Goal: Task Accomplishment & Management: Complete application form

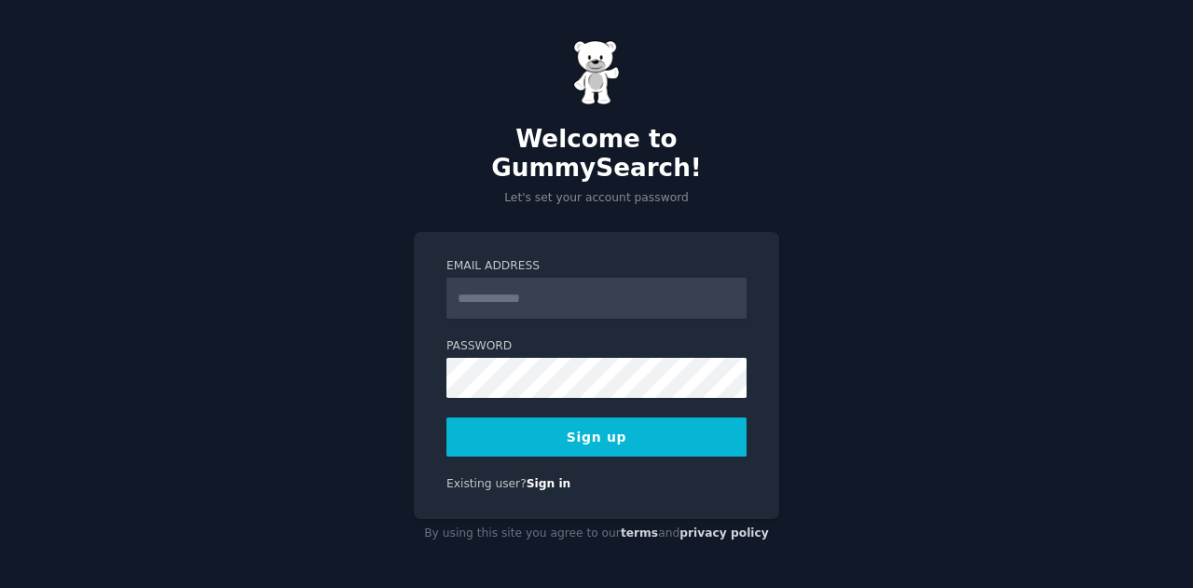
click at [530, 291] on input "Email Address" at bounding box center [596, 298] width 300 height 41
click at [548, 290] on input "Email Address" at bounding box center [596, 298] width 300 height 41
type input "**********"
click at [651, 420] on button "Sign up" at bounding box center [596, 437] width 300 height 39
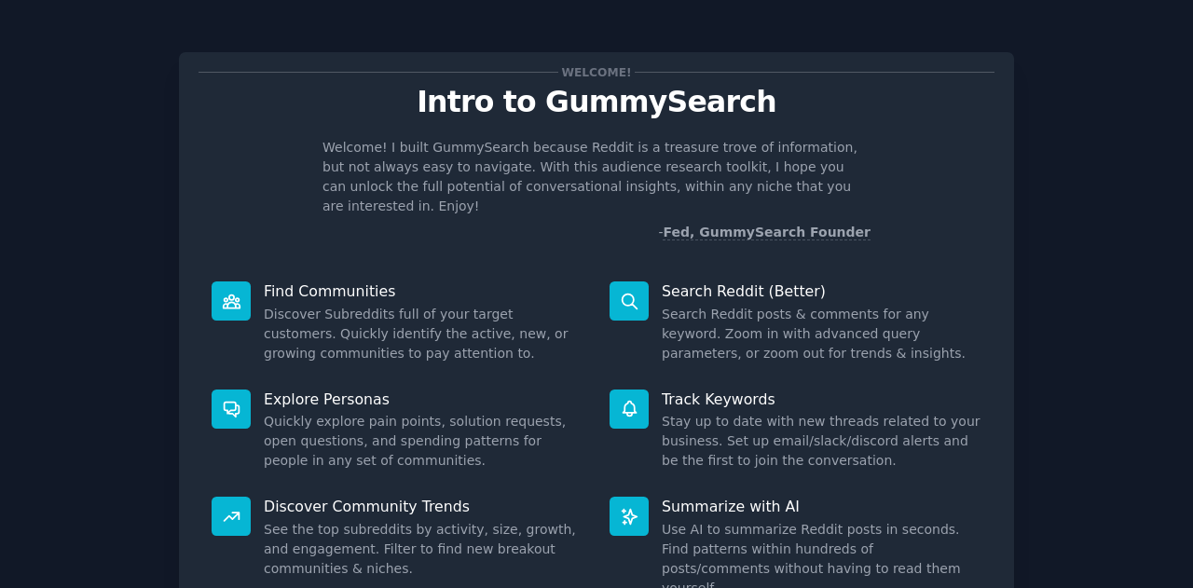
scroll to position [140, 0]
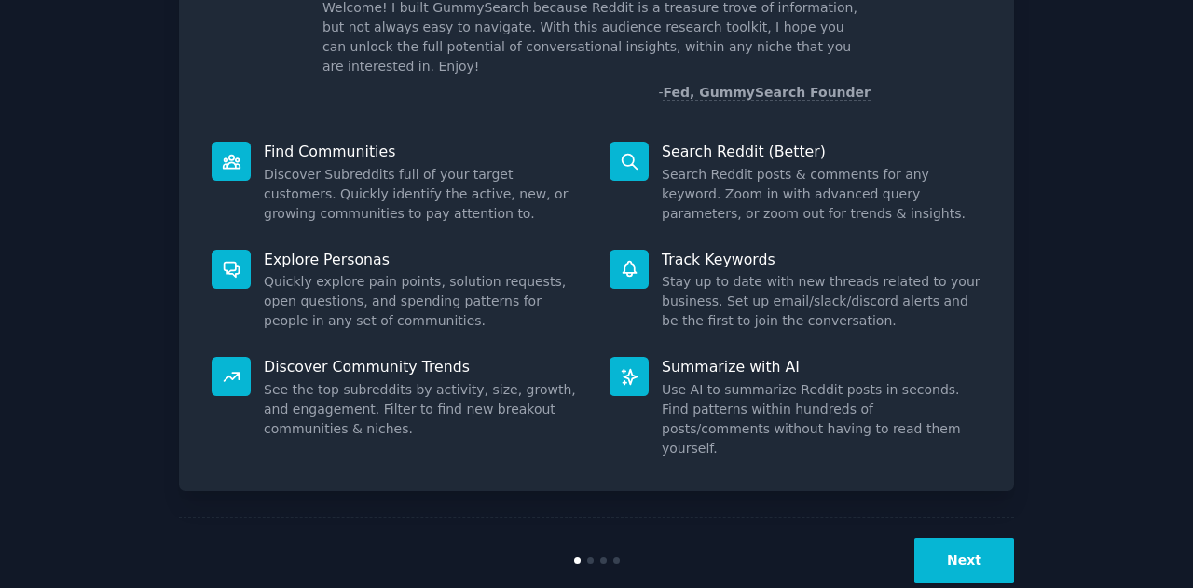
click at [927, 538] on button "Next" at bounding box center [964, 561] width 100 height 46
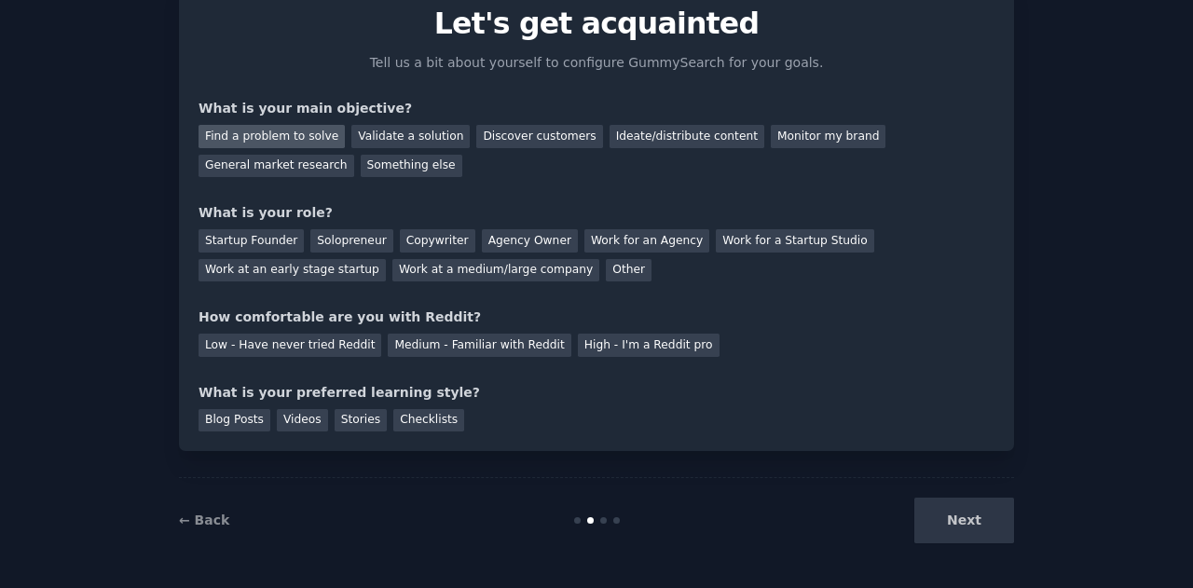
click at [295, 137] on div "Find a problem to solve" at bounding box center [272, 136] width 146 height 23
click at [398, 135] on div "Validate a solution" at bounding box center [410, 136] width 118 height 23
click at [305, 131] on div "Find a problem to solve" at bounding box center [272, 136] width 146 height 23
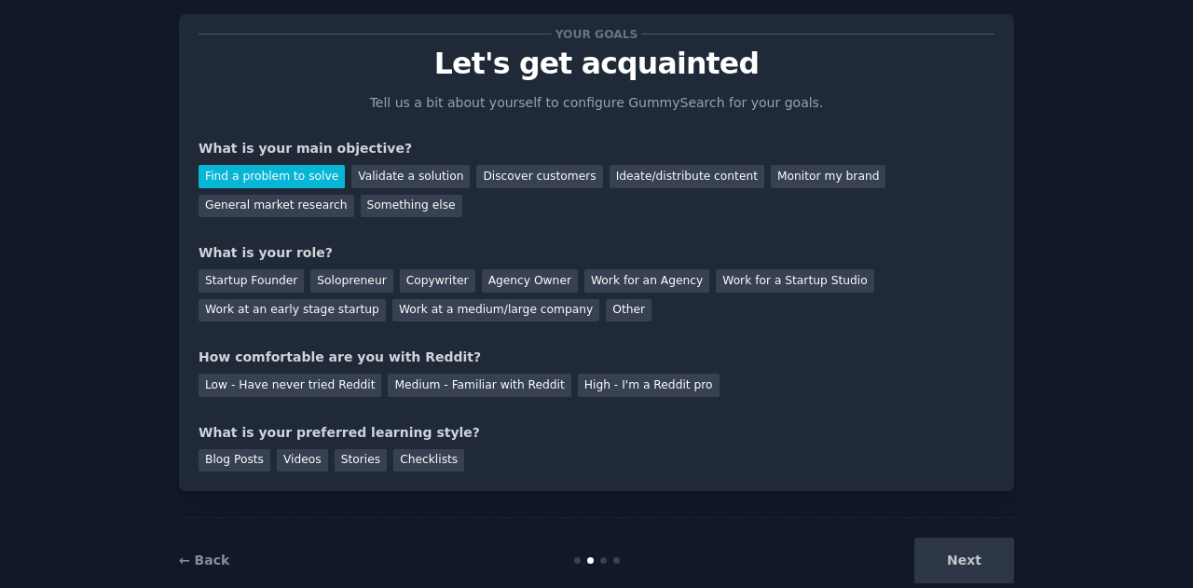
scroll to position [0, 0]
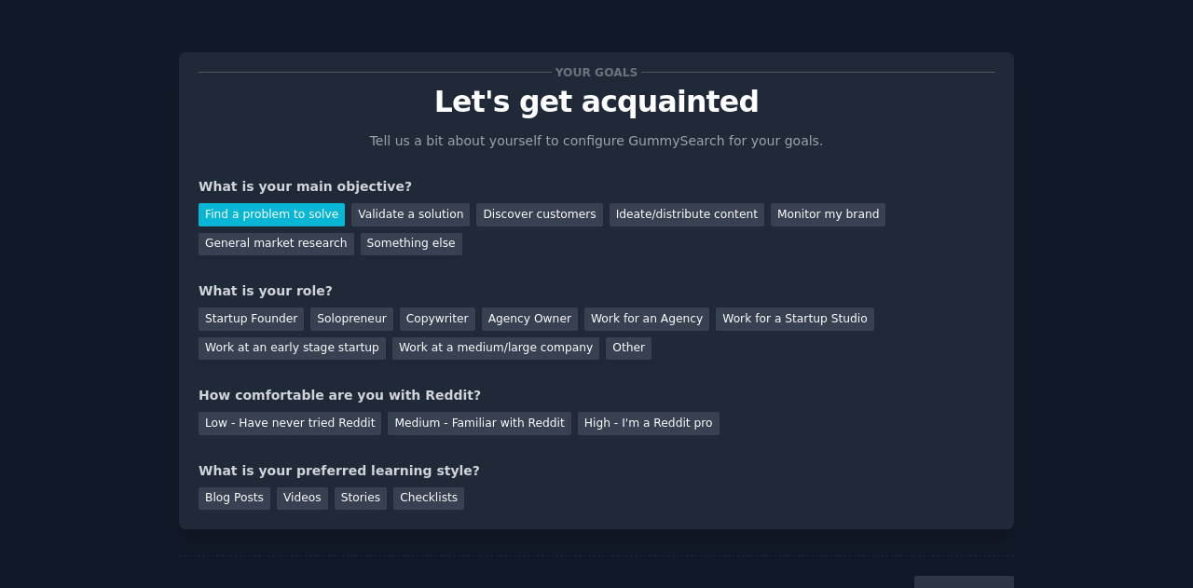
click at [446, 217] on div "Find a problem to solve Validate a solution Discover customers Ideate/distribut…" at bounding box center [597, 226] width 796 height 59
click at [476, 215] on div "Discover customers" at bounding box center [539, 214] width 126 height 23
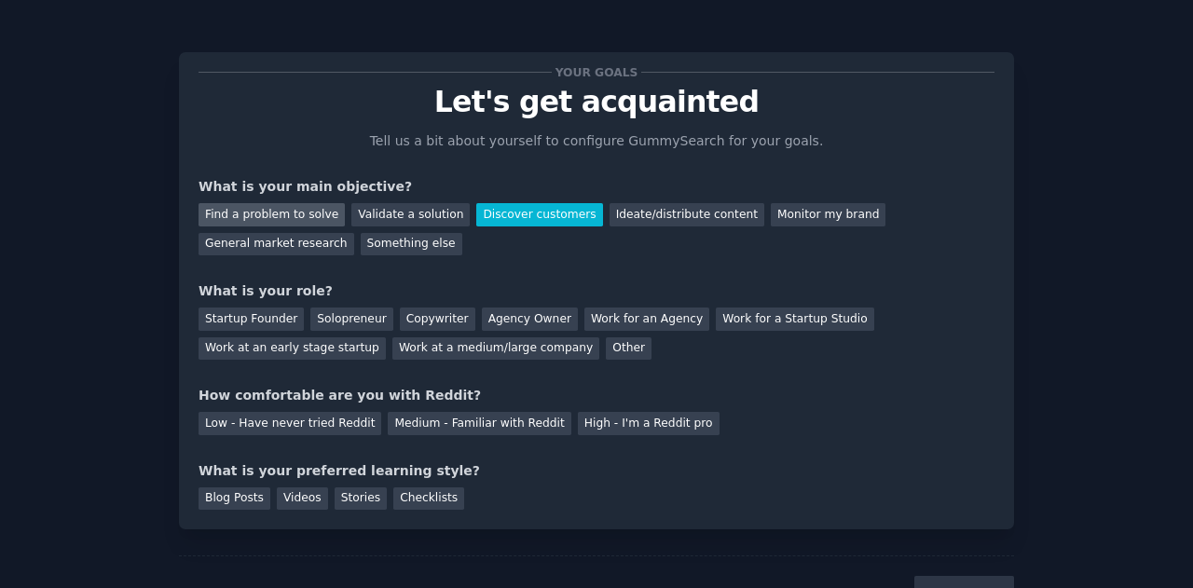
click at [295, 213] on div "Find a problem to solve" at bounding box center [272, 214] width 146 height 23
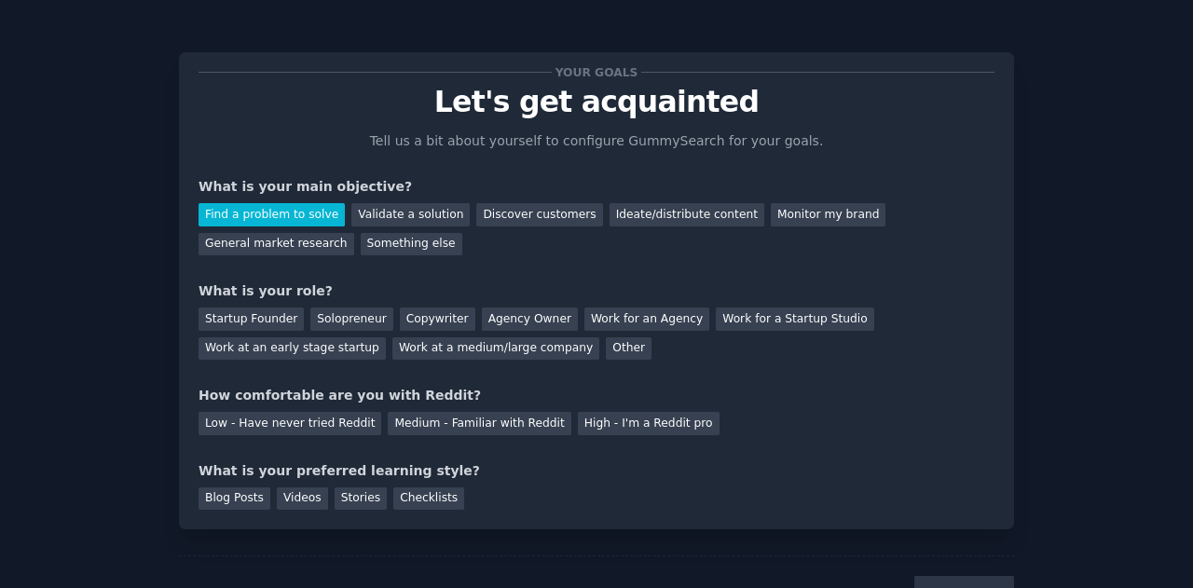
click at [336, 273] on div "Your goals Let's get acquainted Tell us a bit about yourself to configure Gummy…" at bounding box center [597, 291] width 796 height 438
click at [274, 319] on div "Startup Founder" at bounding box center [251, 319] width 105 height 23
click at [405, 428] on div "Medium - Familiar with Reddit" at bounding box center [479, 423] width 183 height 23
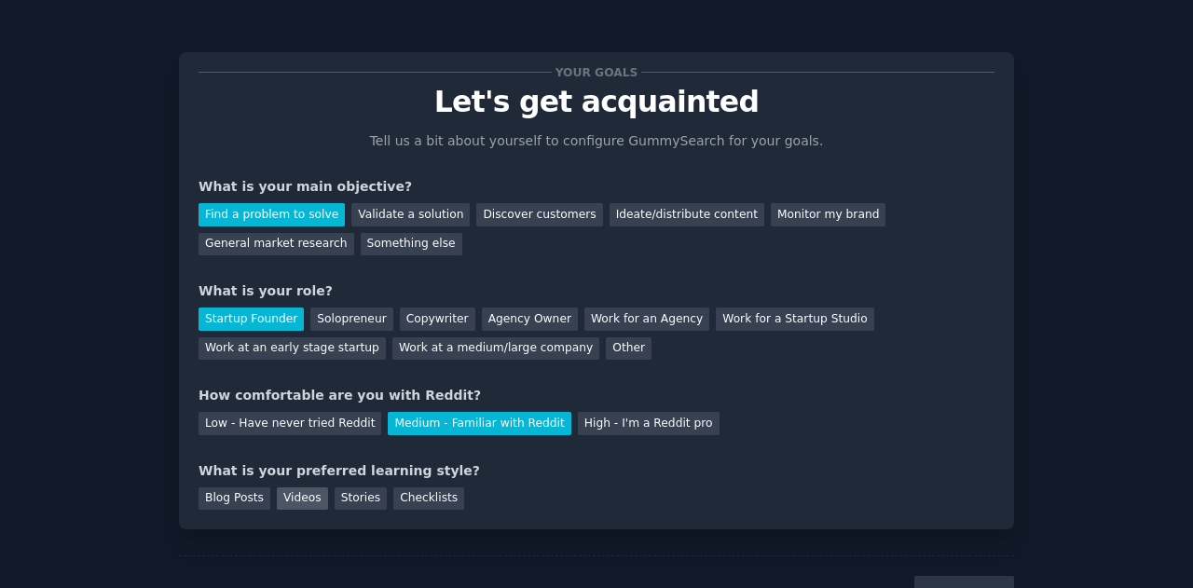
click at [302, 501] on div "Videos" at bounding box center [302, 498] width 51 height 23
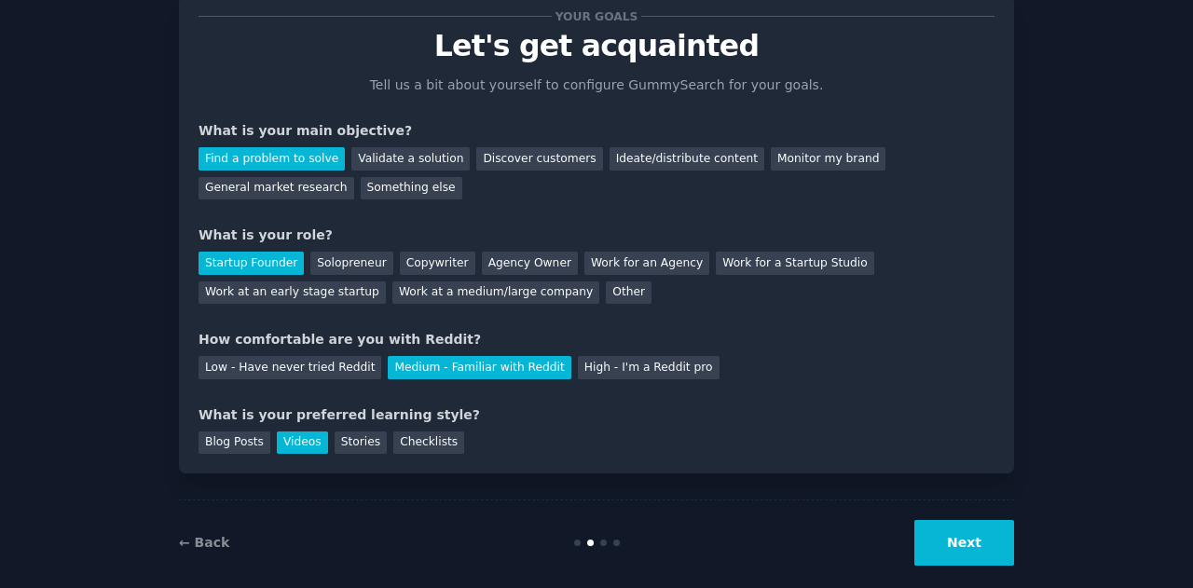
scroll to position [78, 0]
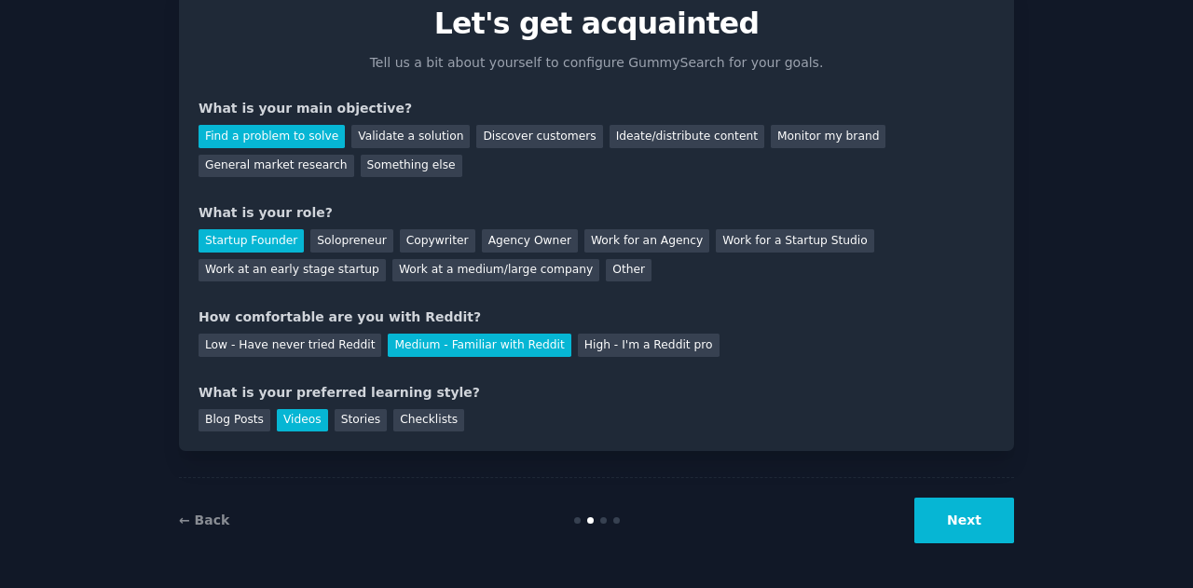
click at [950, 517] on button "Next" at bounding box center [964, 521] width 100 height 46
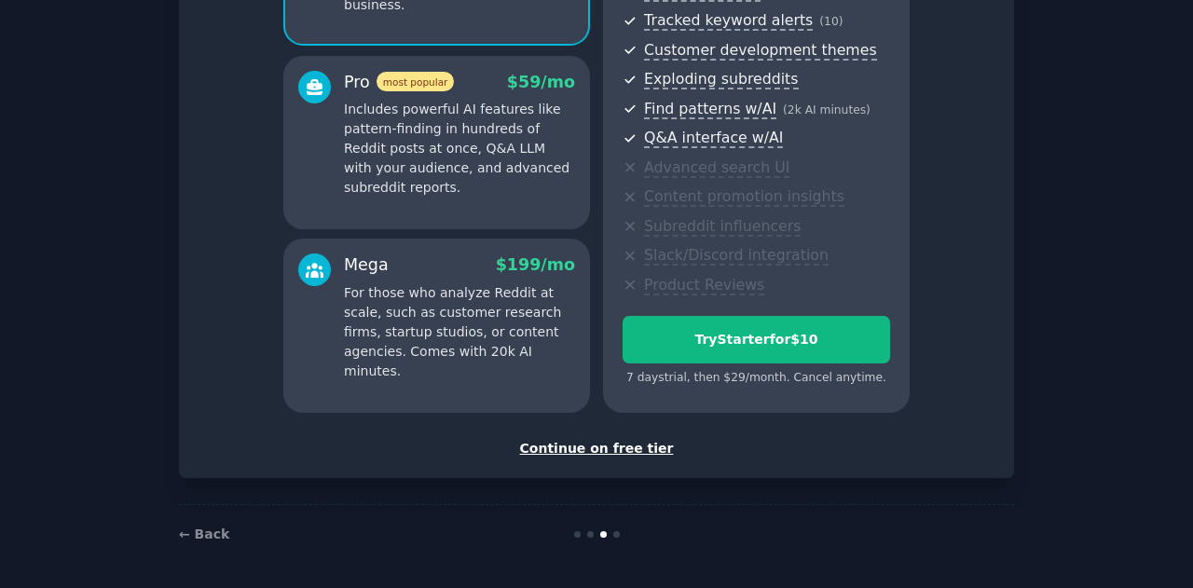
click at [616, 446] on div "Continue on free tier" at bounding box center [597, 449] width 796 height 20
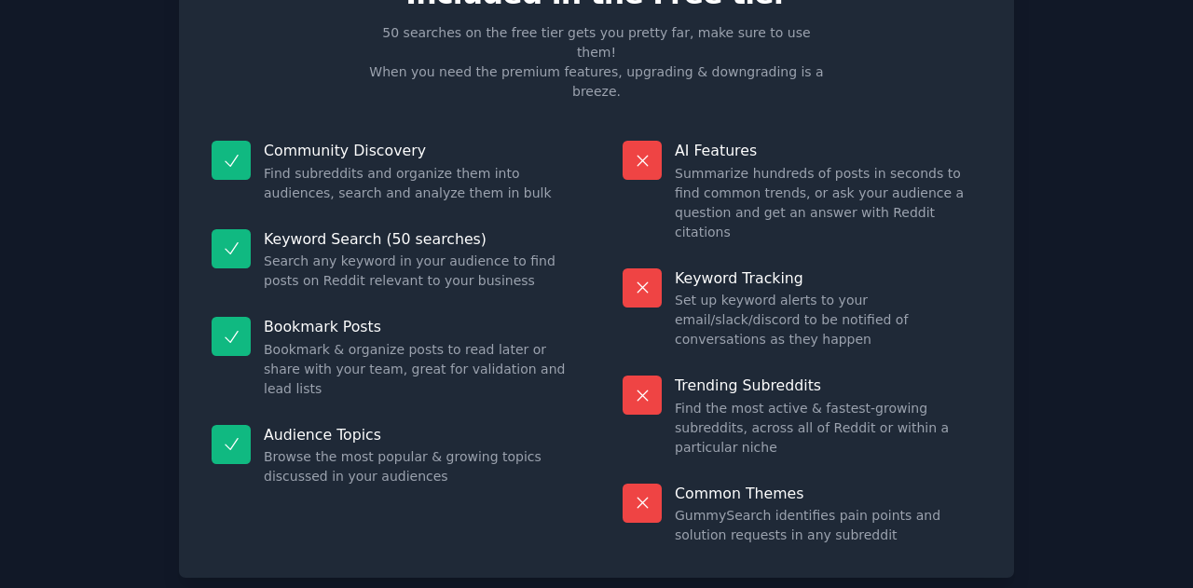
scroll to position [137, 0]
